Goal: Transaction & Acquisition: Purchase product/service

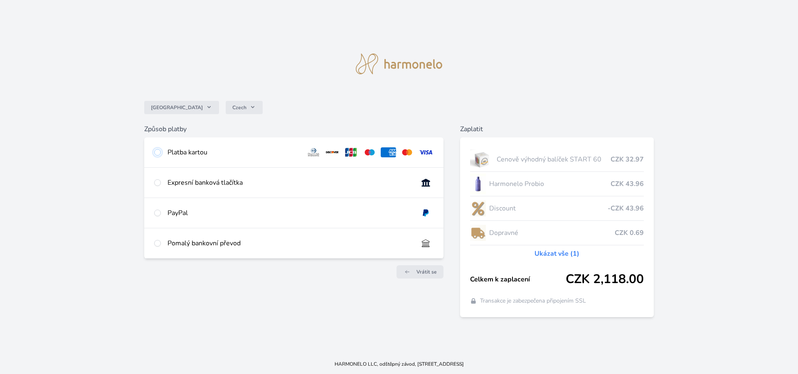
click at [157, 154] on input "radio" at bounding box center [157, 152] width 7 height 7
radio input "true"
click at [0, 0] on div "Číslo karty <p>Your browser does not support iframes.</p> Konec platnosti <p>Yo…" at bounding box center [0, 0] width 0 height 0
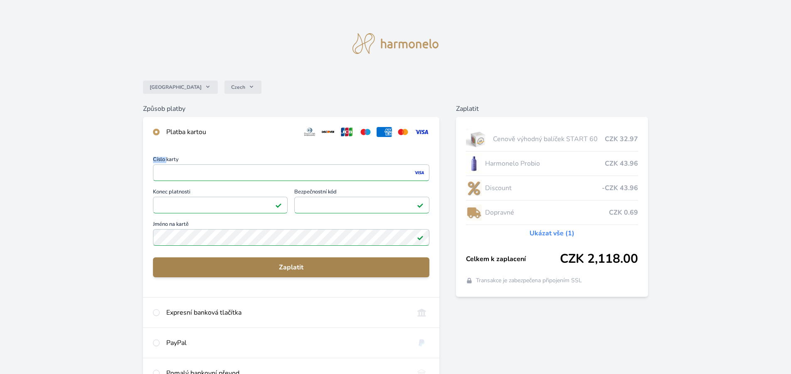
click at [290, 268] on span "Zaplatit" at bounding box center [291, 268] width 263 height 10
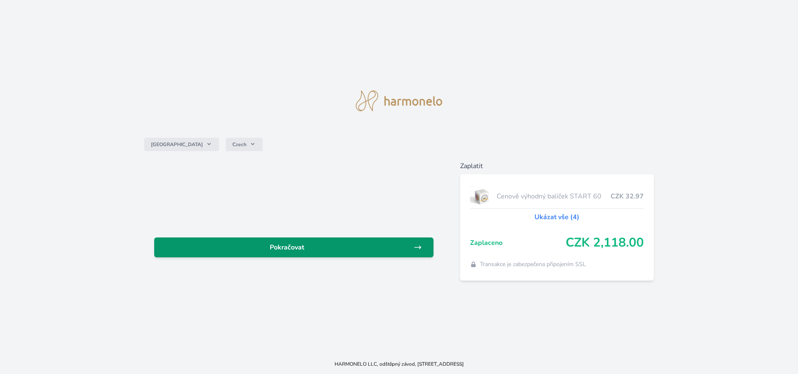
click at [277, 252] on span "Pokračovat" at bounding box center [287, 248] width 253 height 10
